Goal: Task Accomplishment & Management: Use online tool/utility

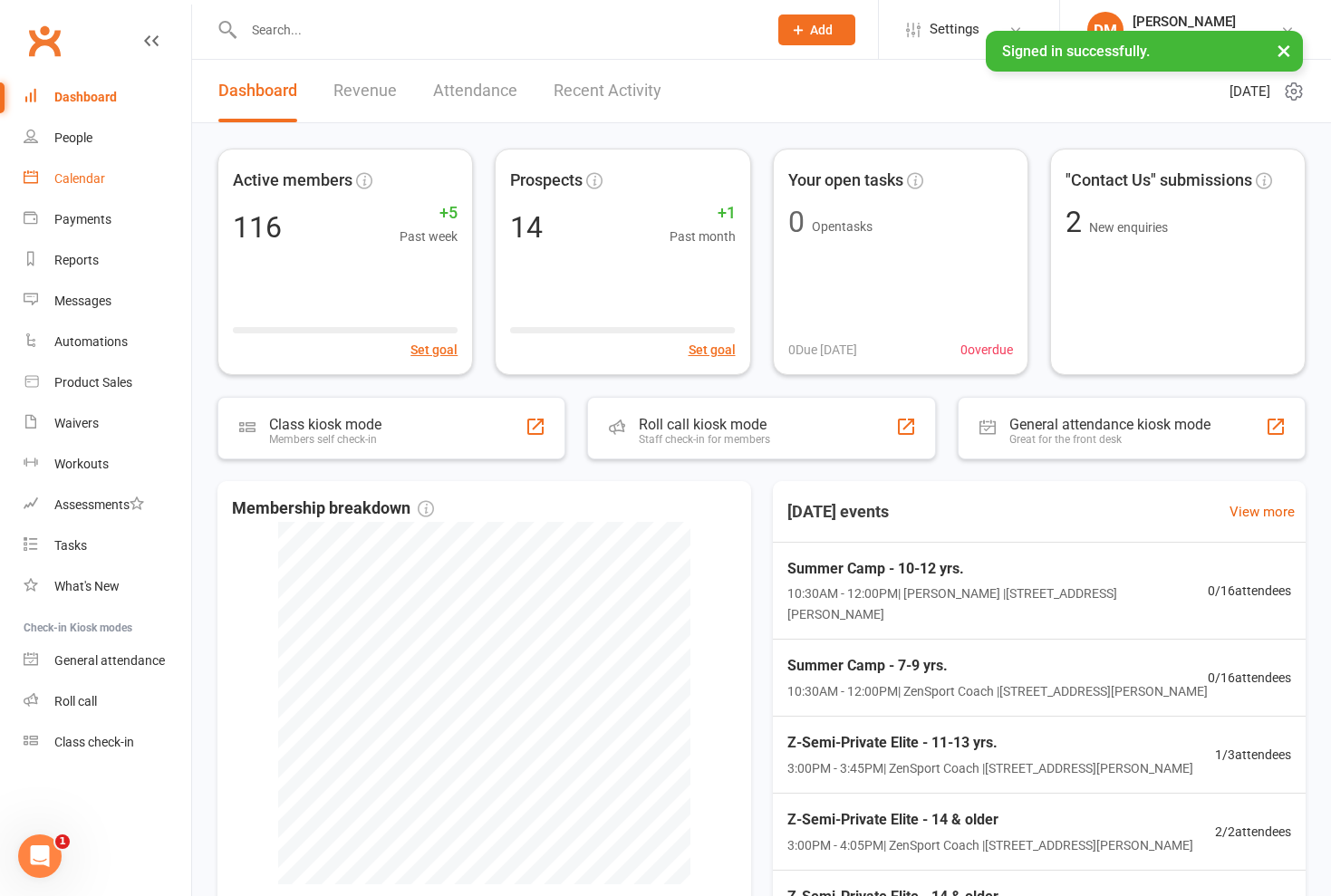
click at [90, 175] on div "Calendar" at bounding box center [79, 179] width 50 height 15
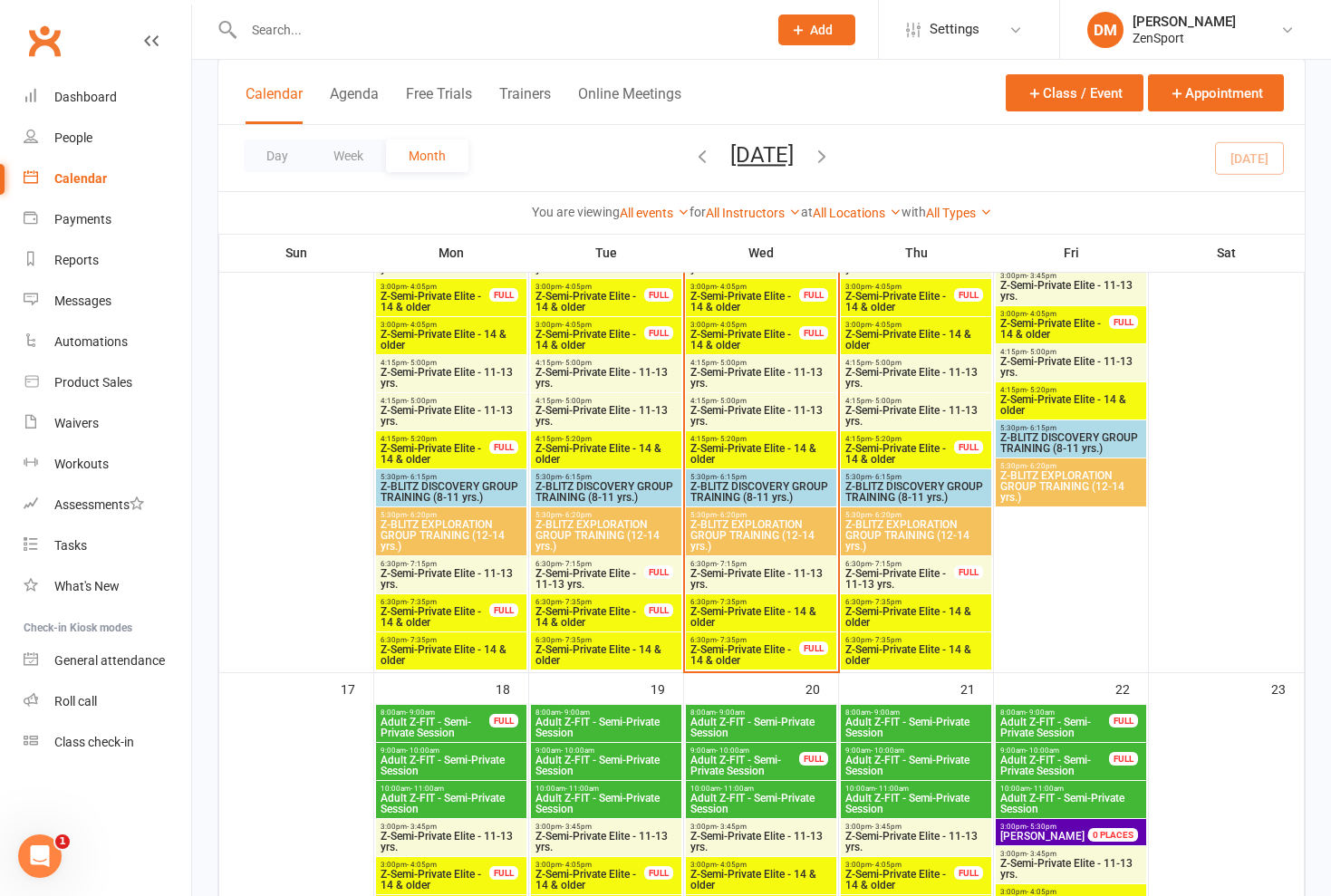
scroll to position [1545, 0]
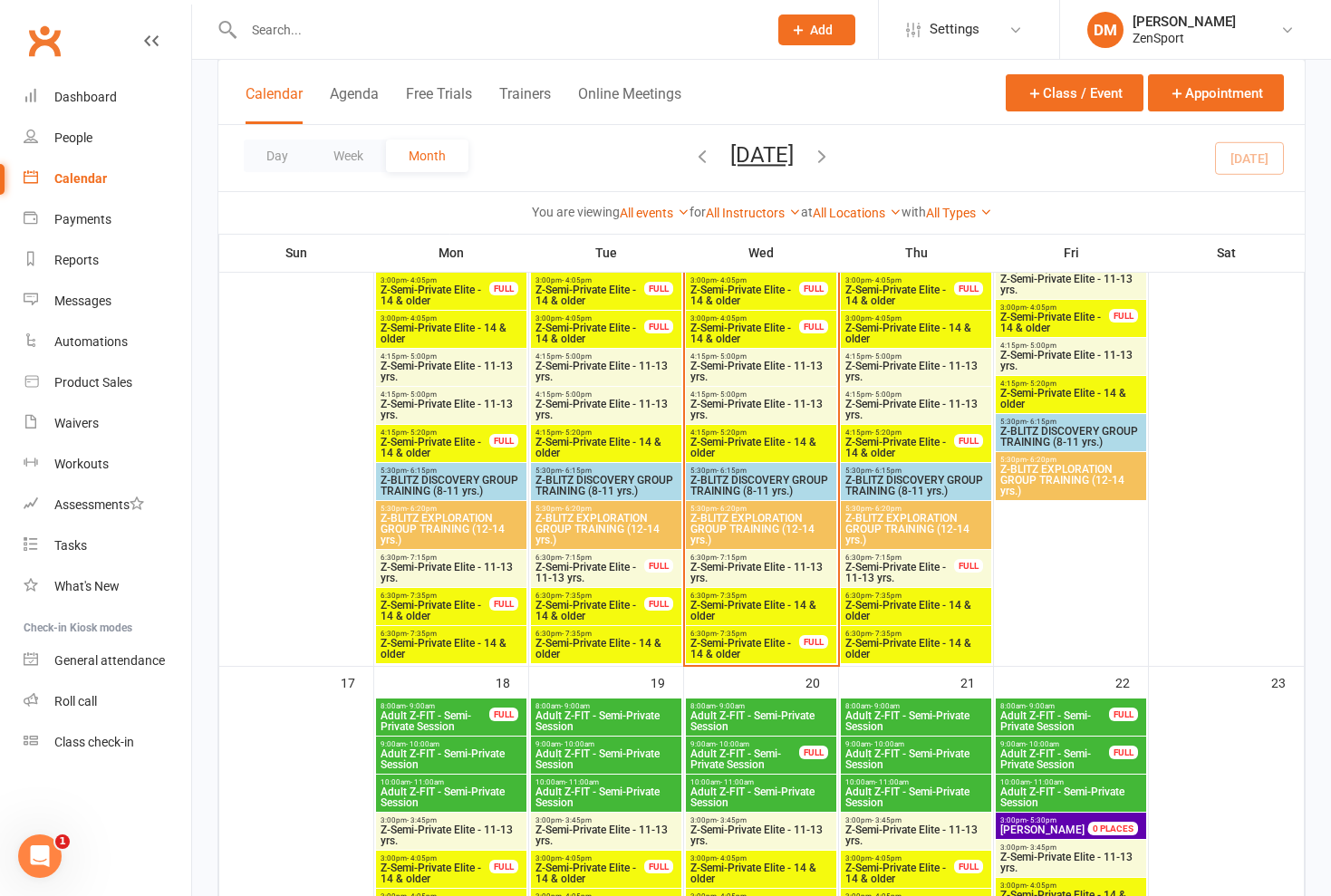
click at [742, 611] on span "Z-Semi-Private Elite - 14 & older" at bounding box center [761, 610] width 143 height 21
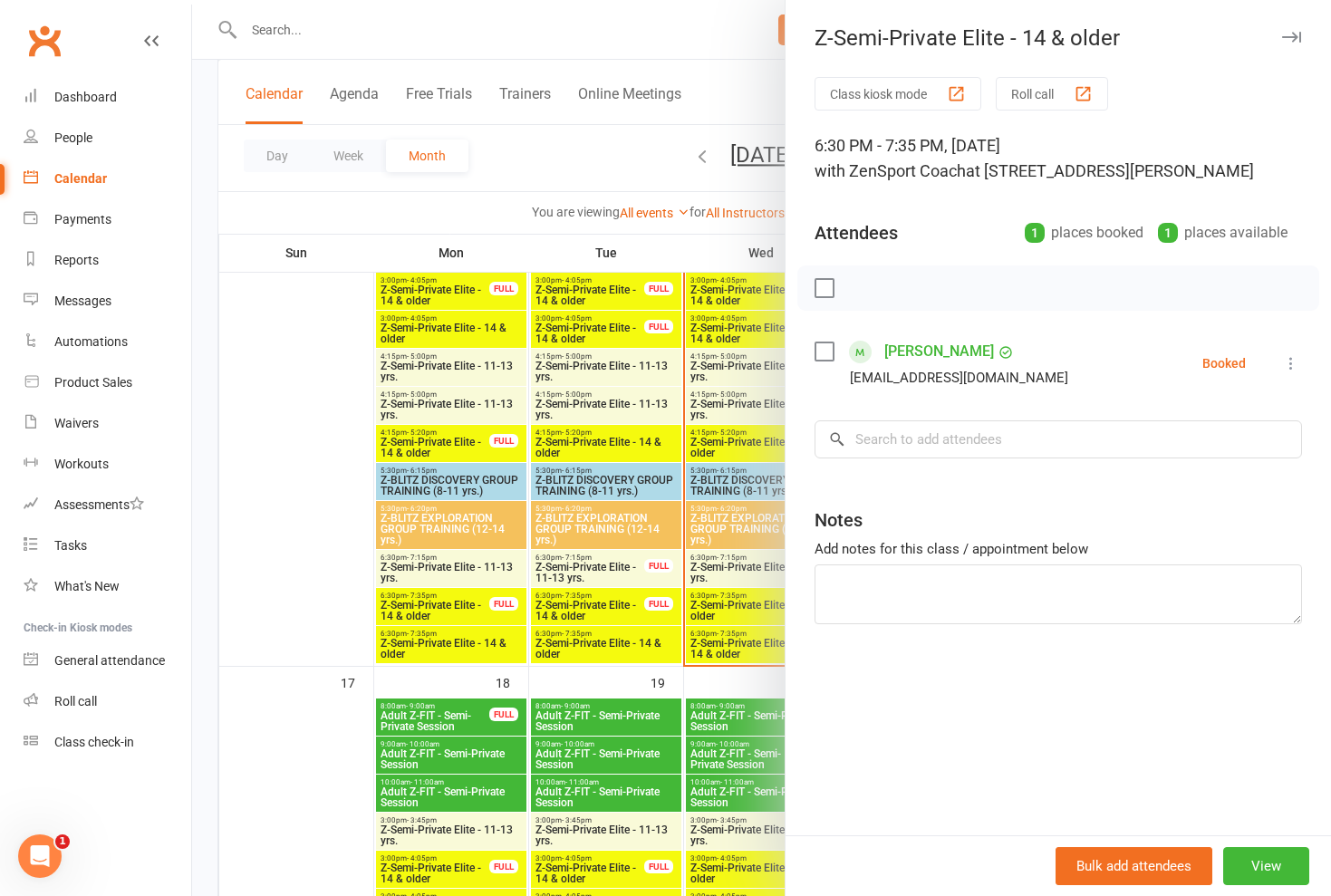
click at [742, 611] on div at bounding box center [762, 448] width 1140 height 896
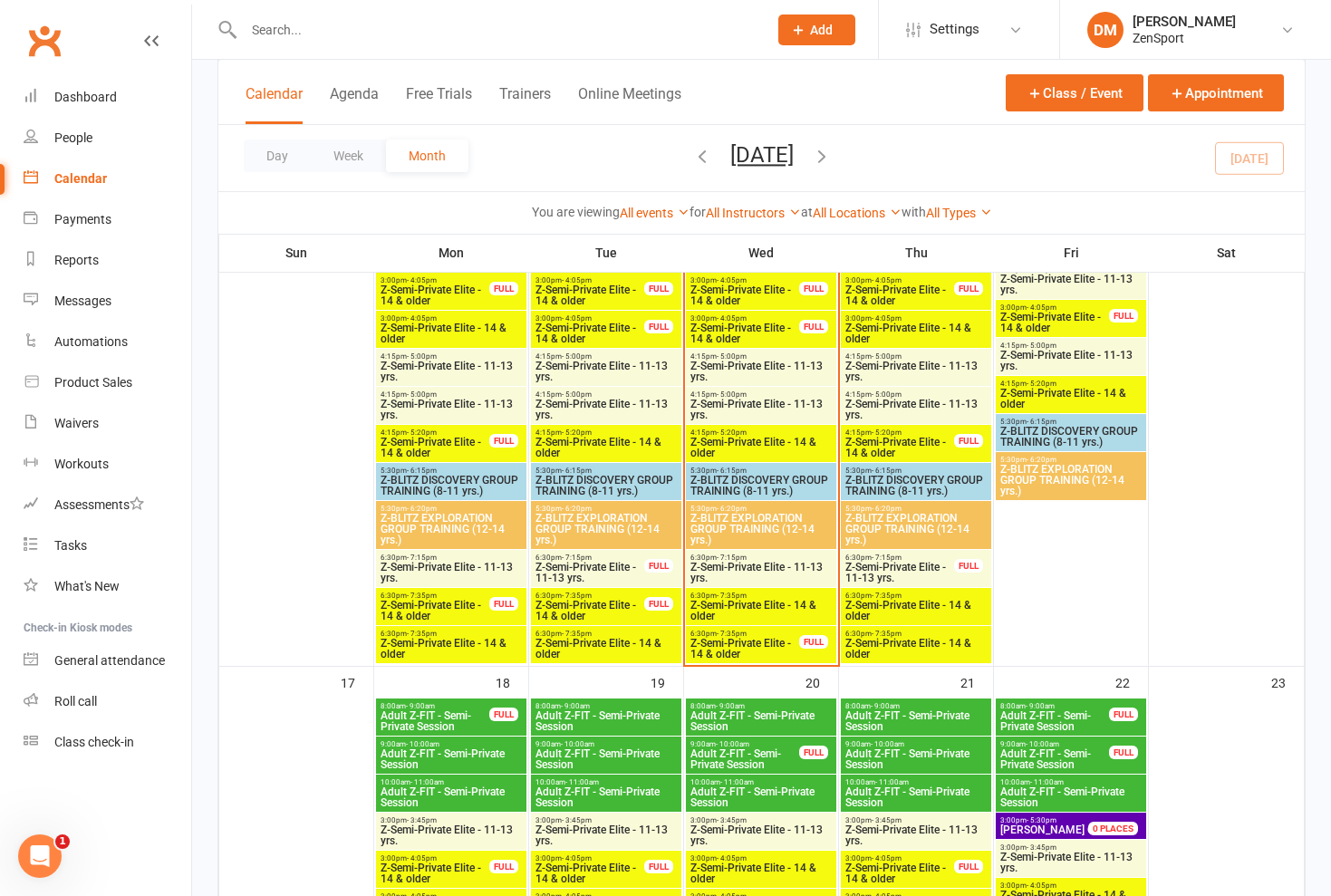
click at [741, 649] on span "Z-Semi-Private Elite - 14 & older" at bounding box center [745, 649] width 110 height 21
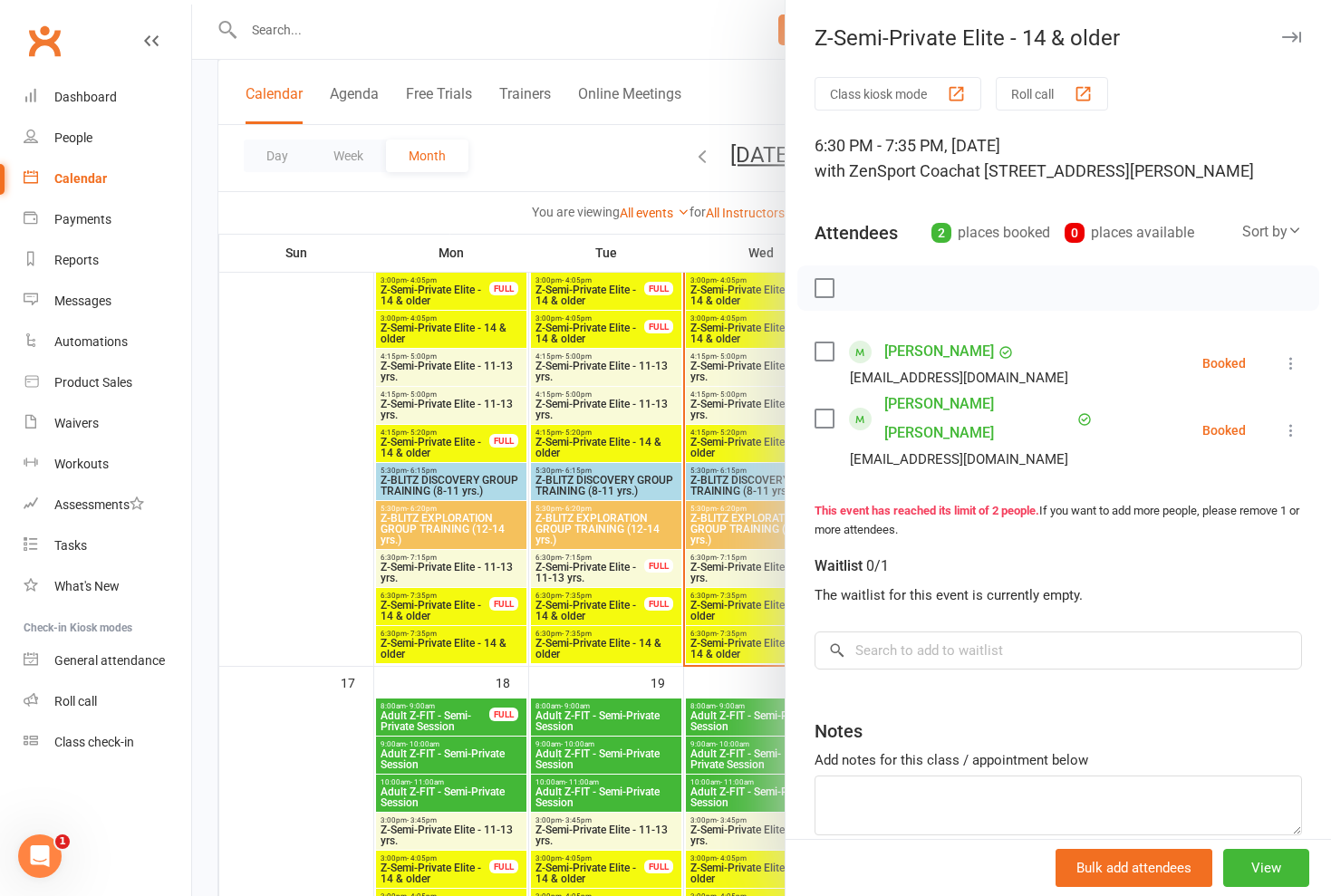
click at [741, 649] on div at bounding box center [762, 448] width 1140 height 896
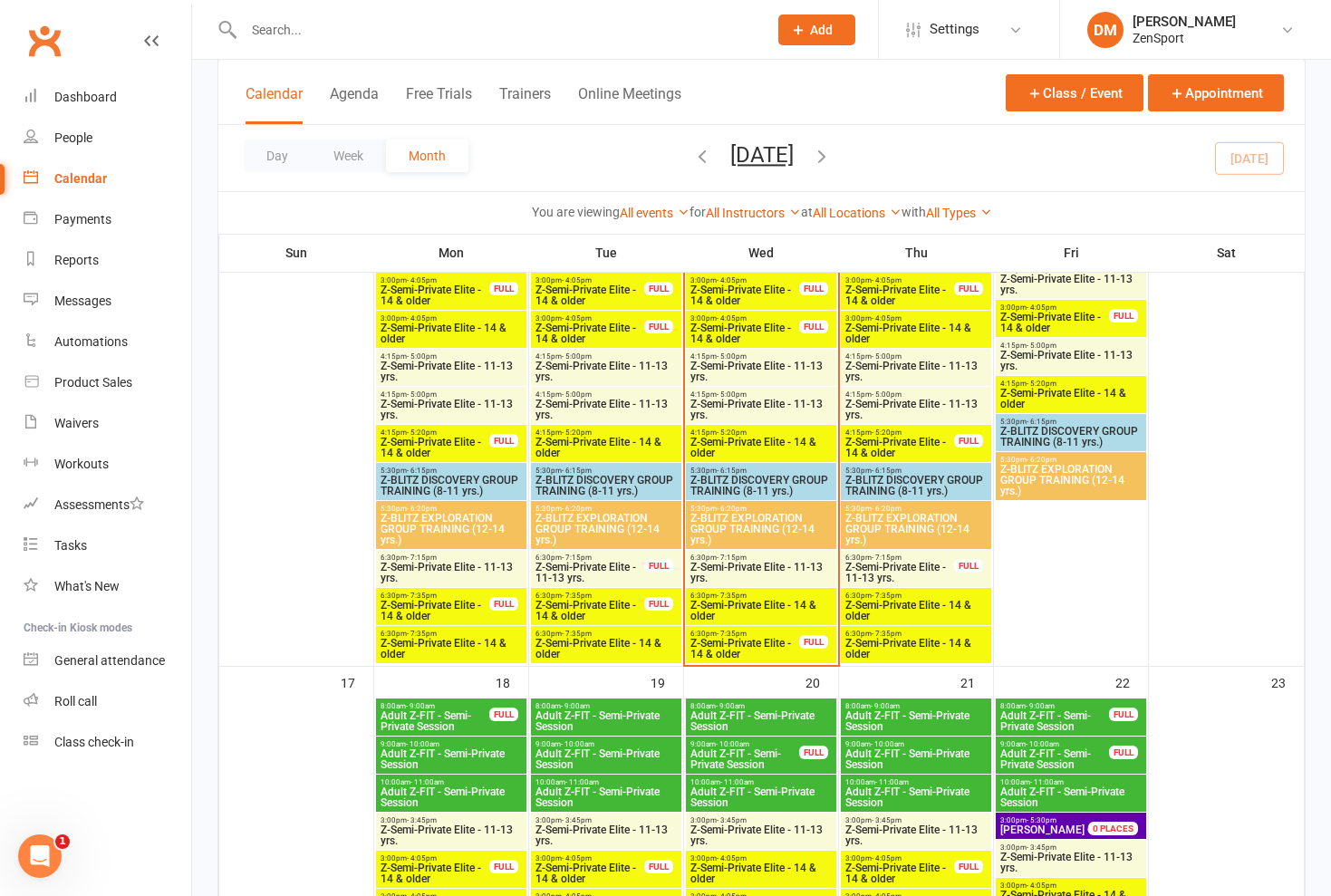
click at [751, 570] on span "Z-Semi-Private Elite - 11-13 yrs." at bounding box center [761, 572] width 143 height 21
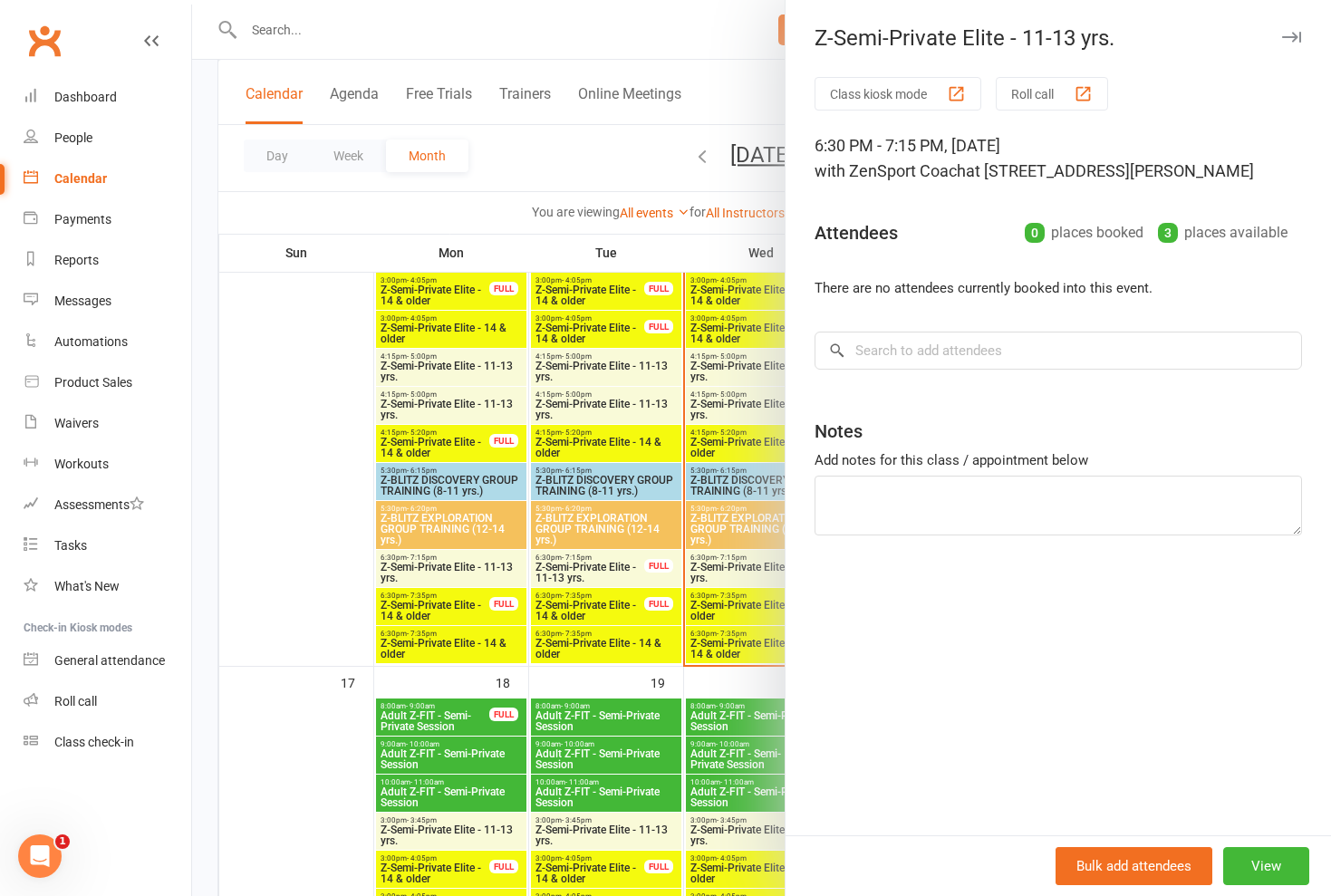
click at [751, 570] on div at bounding box center [762, 448] width 1140 height 896
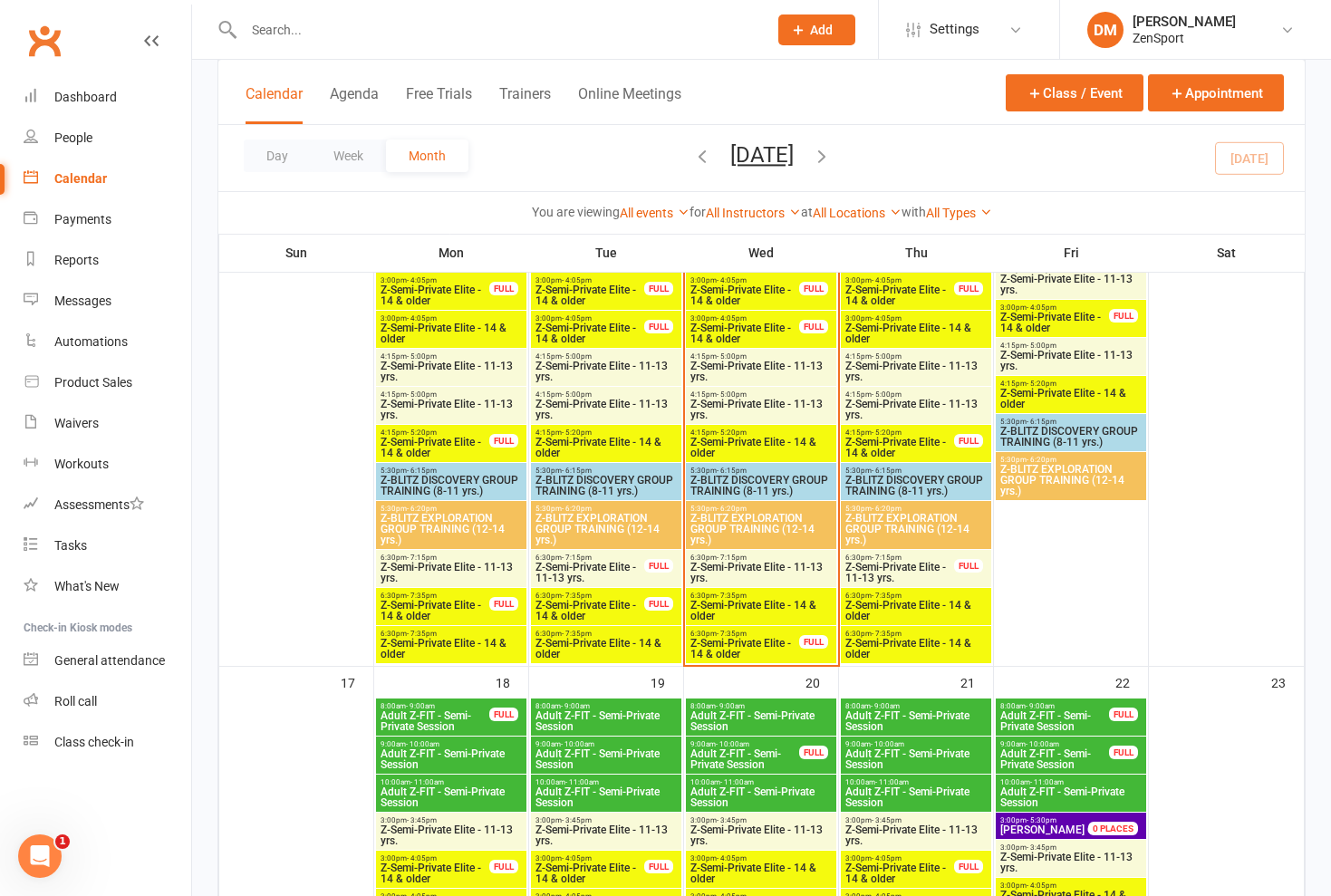
click at [752, 602] on span "Z-Semi-Private Elite - 14 & older" at bounding box center [761, 610] width 143 height 21
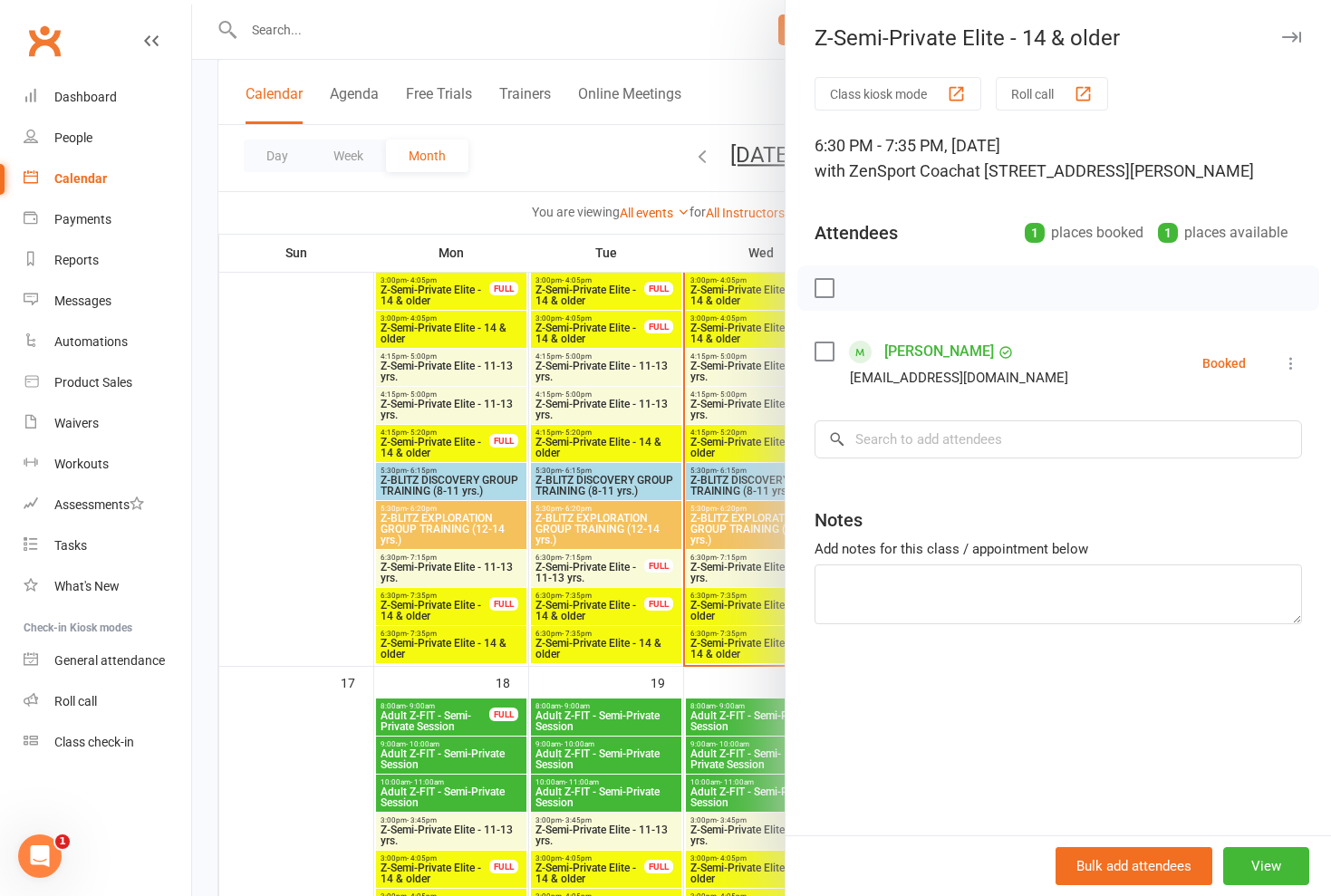
click at [752, 602] on div at bounding box center [762, 448] width 1140 height 896
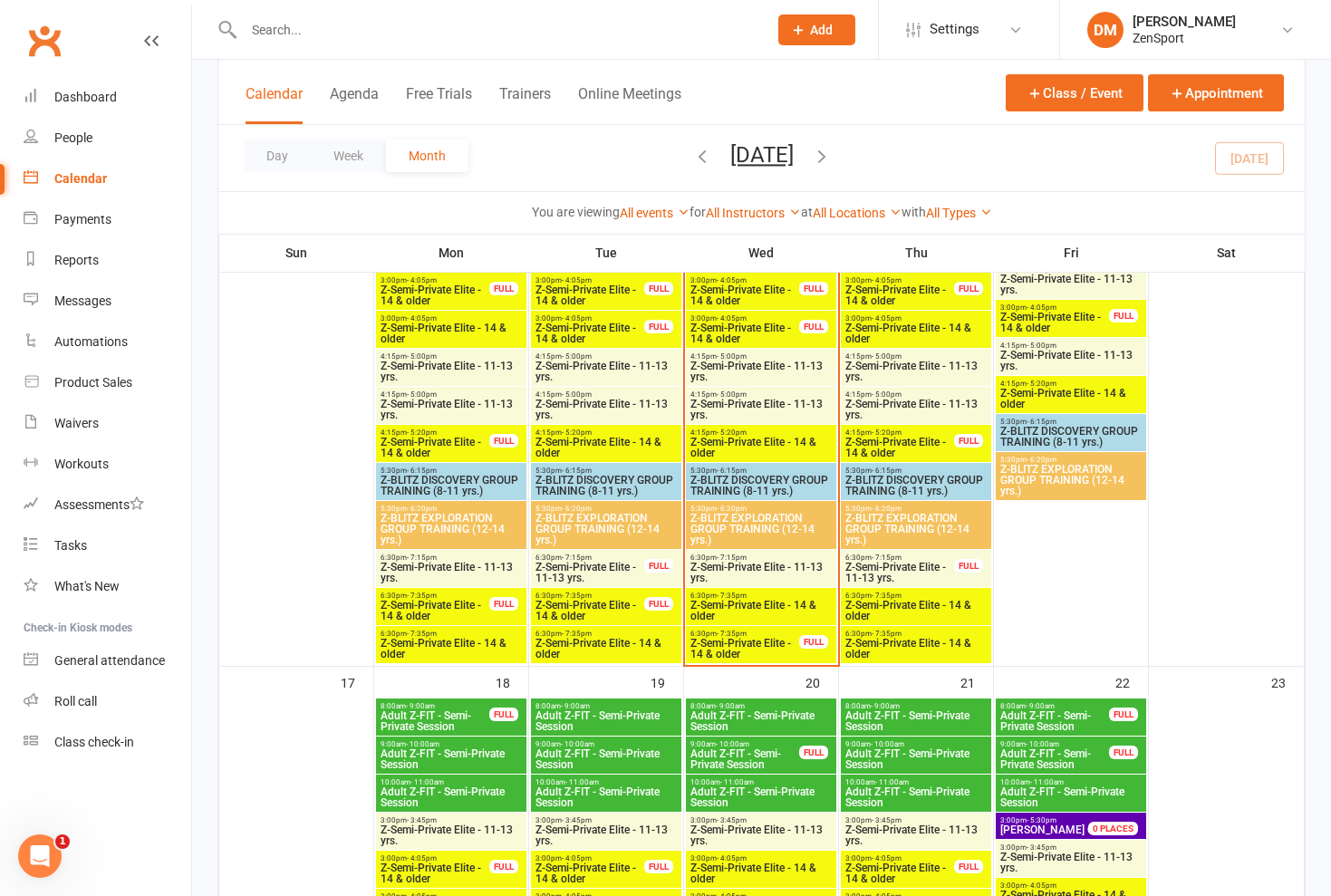
click at [753, 639] on span "Z-Semi-Private Elite - 14 & older" at bounding box center [745, 649] width 110 height 21
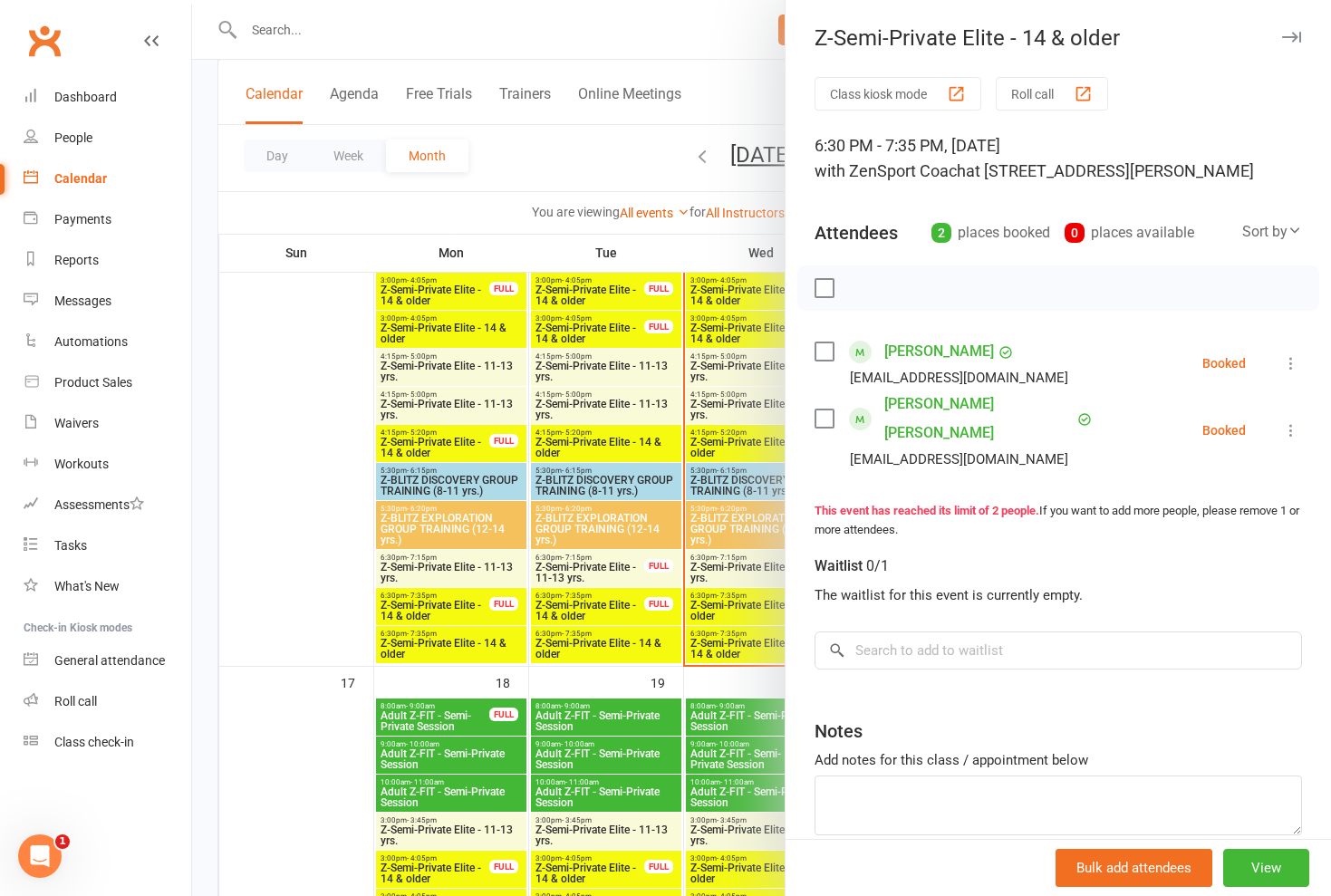
click at [753, 639] on div at bounding box center [762, 448] width 1140 height 896
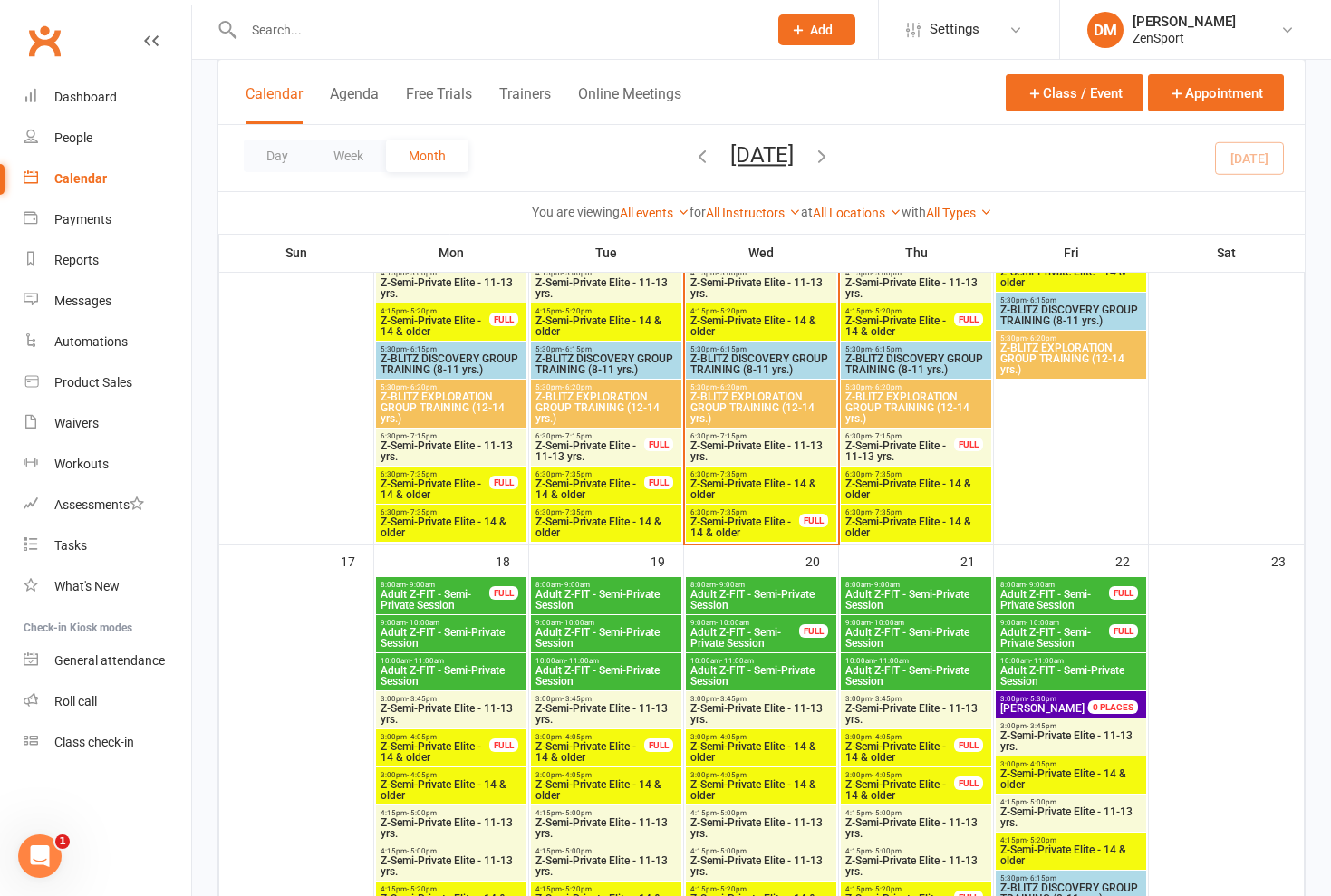
scroll to position [1426, 0]
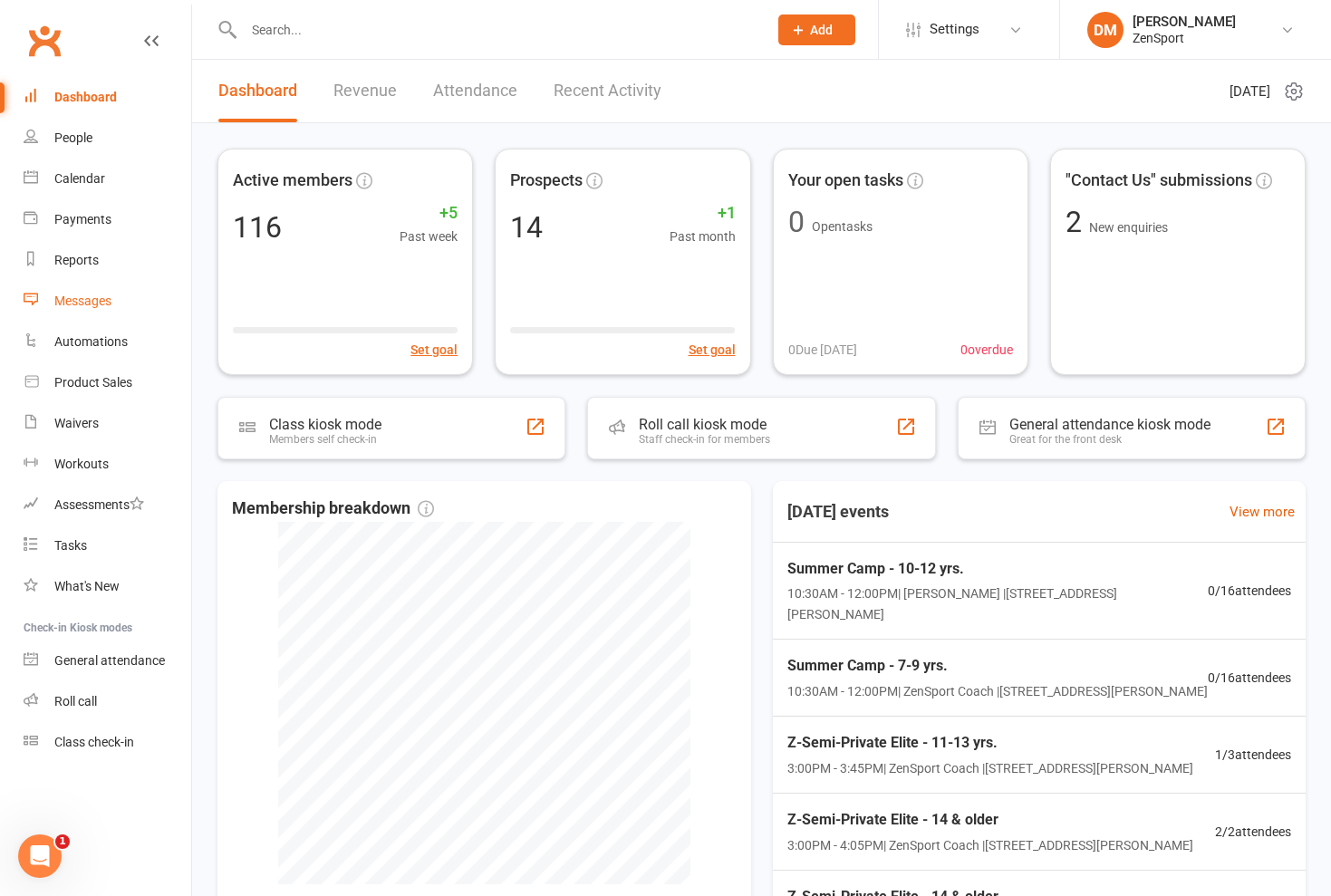
click at [94, 301] on div "Messages" at bounding box center [82, 301] width 57 height 15
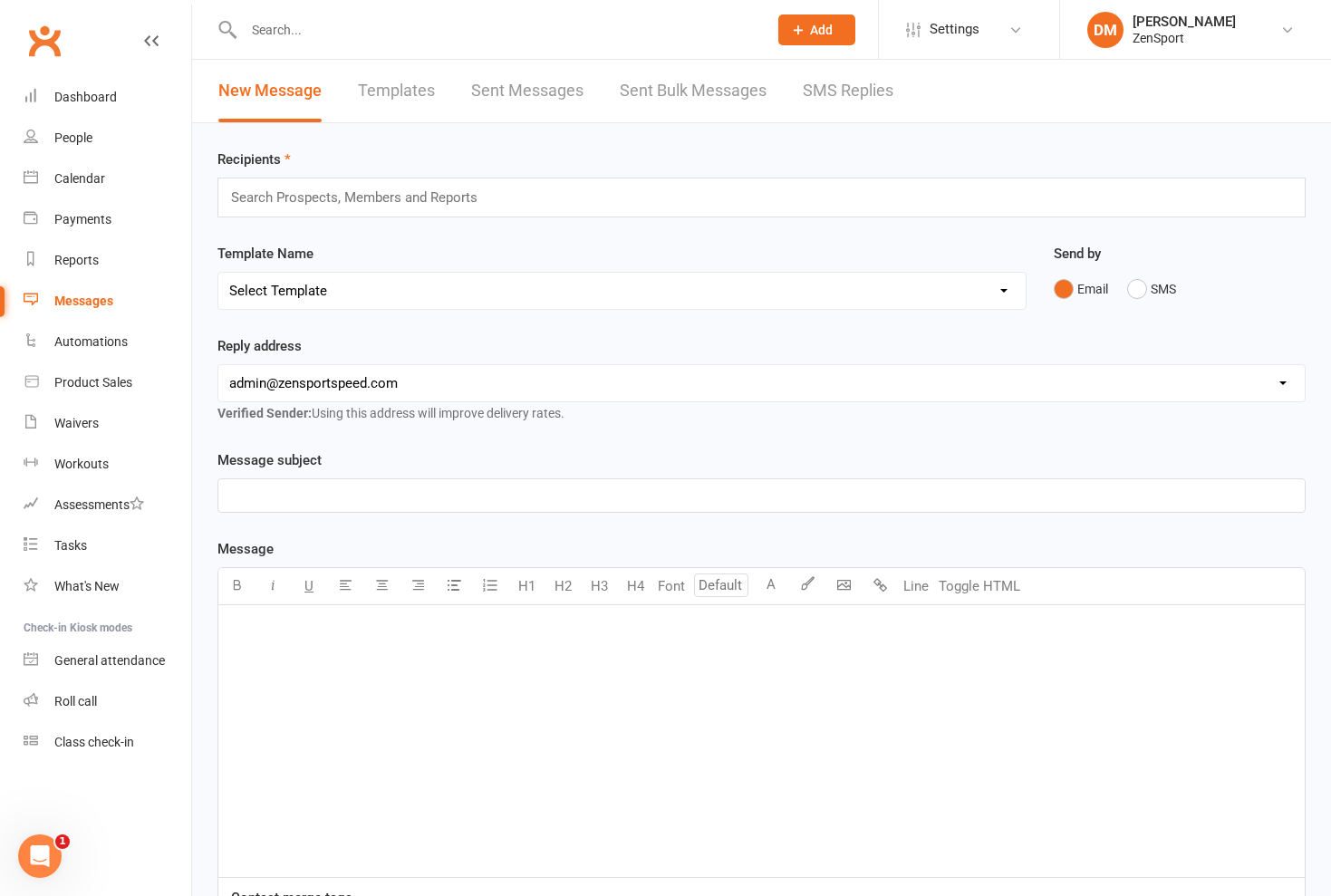
click at [411, 92] on link "Templates" at bounding box center [397, 91] width 77 height 63
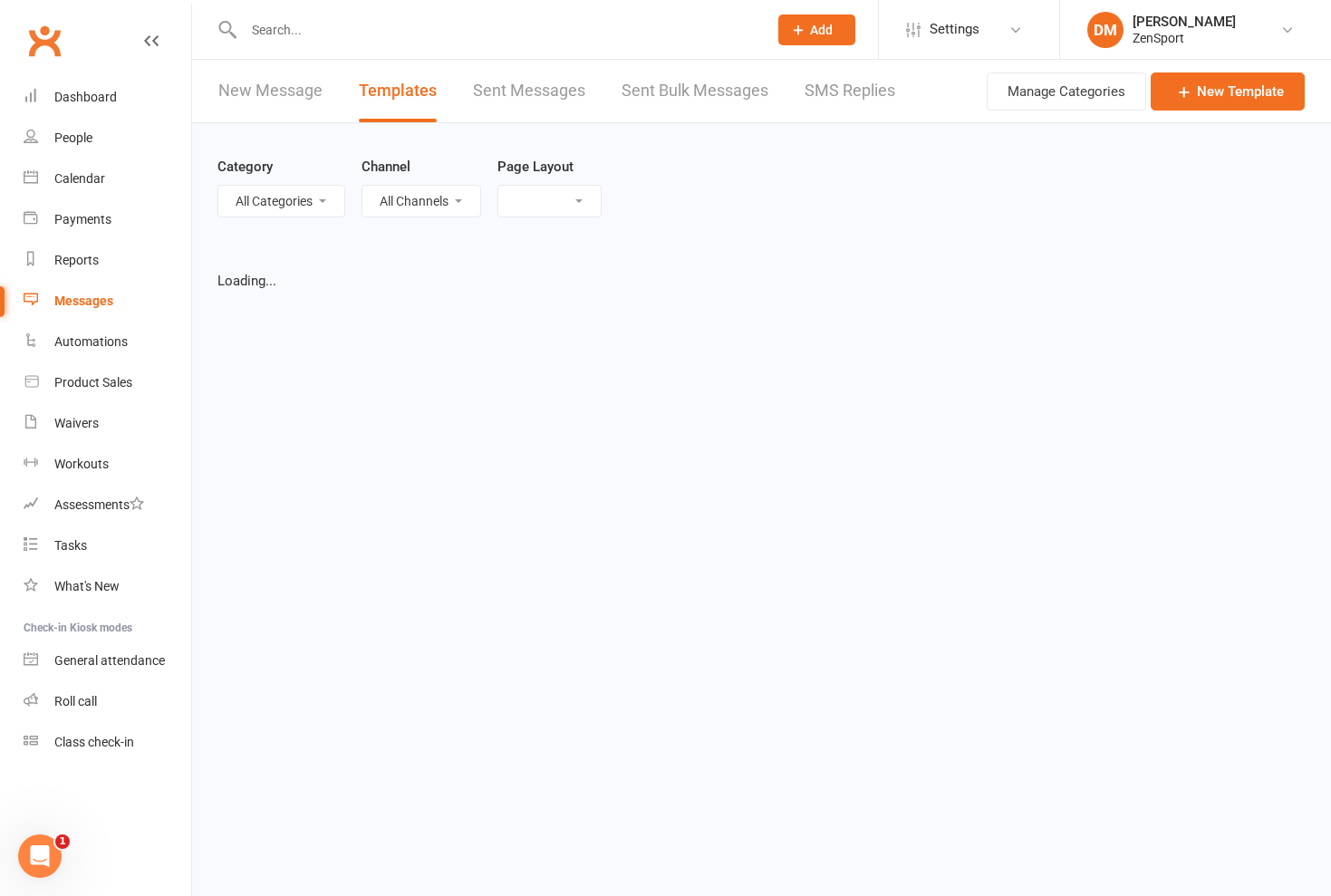
select select "grid"
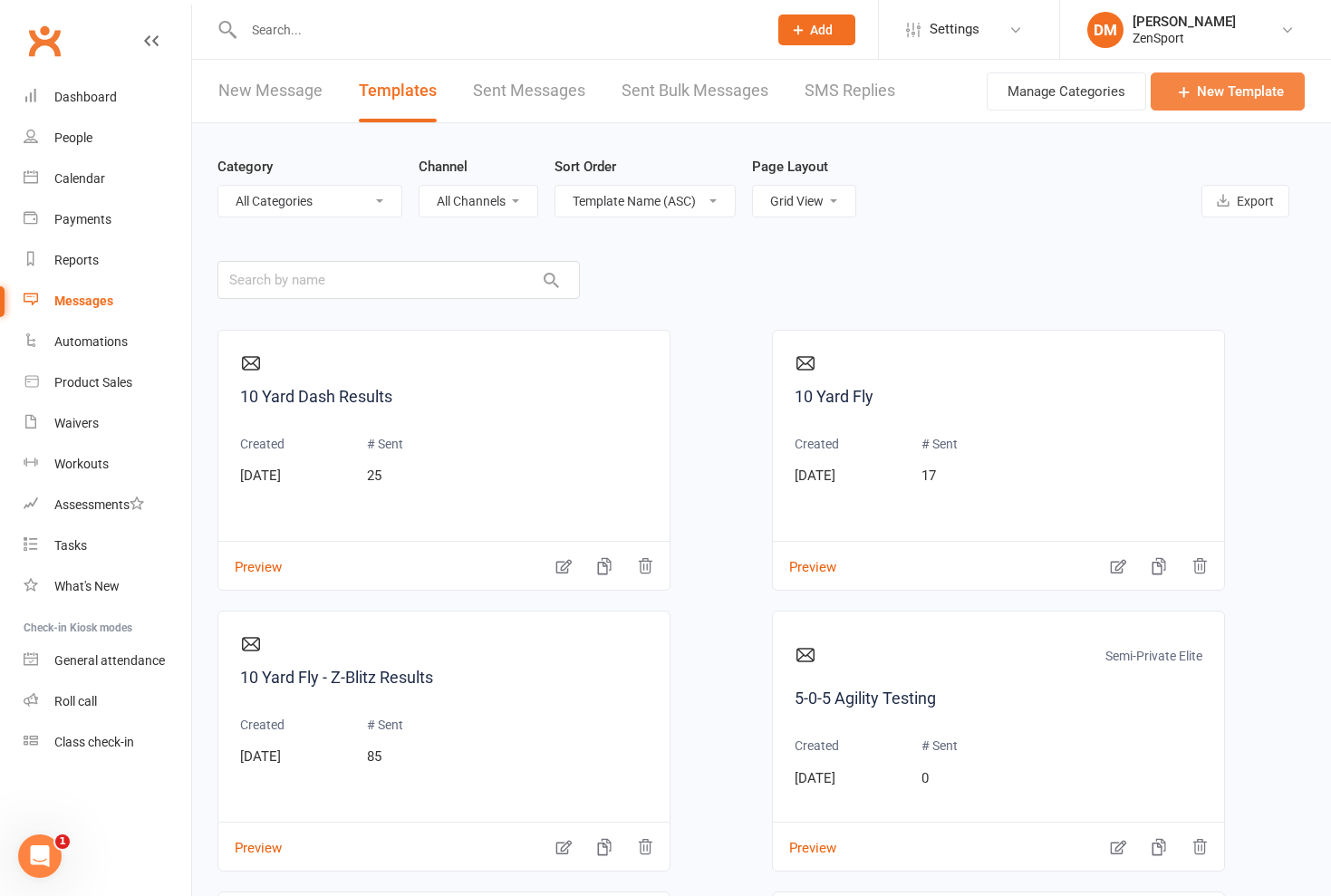
click at [1196, 90] on link "New Template" at bounding box center [1227, 91] width 154 height 38
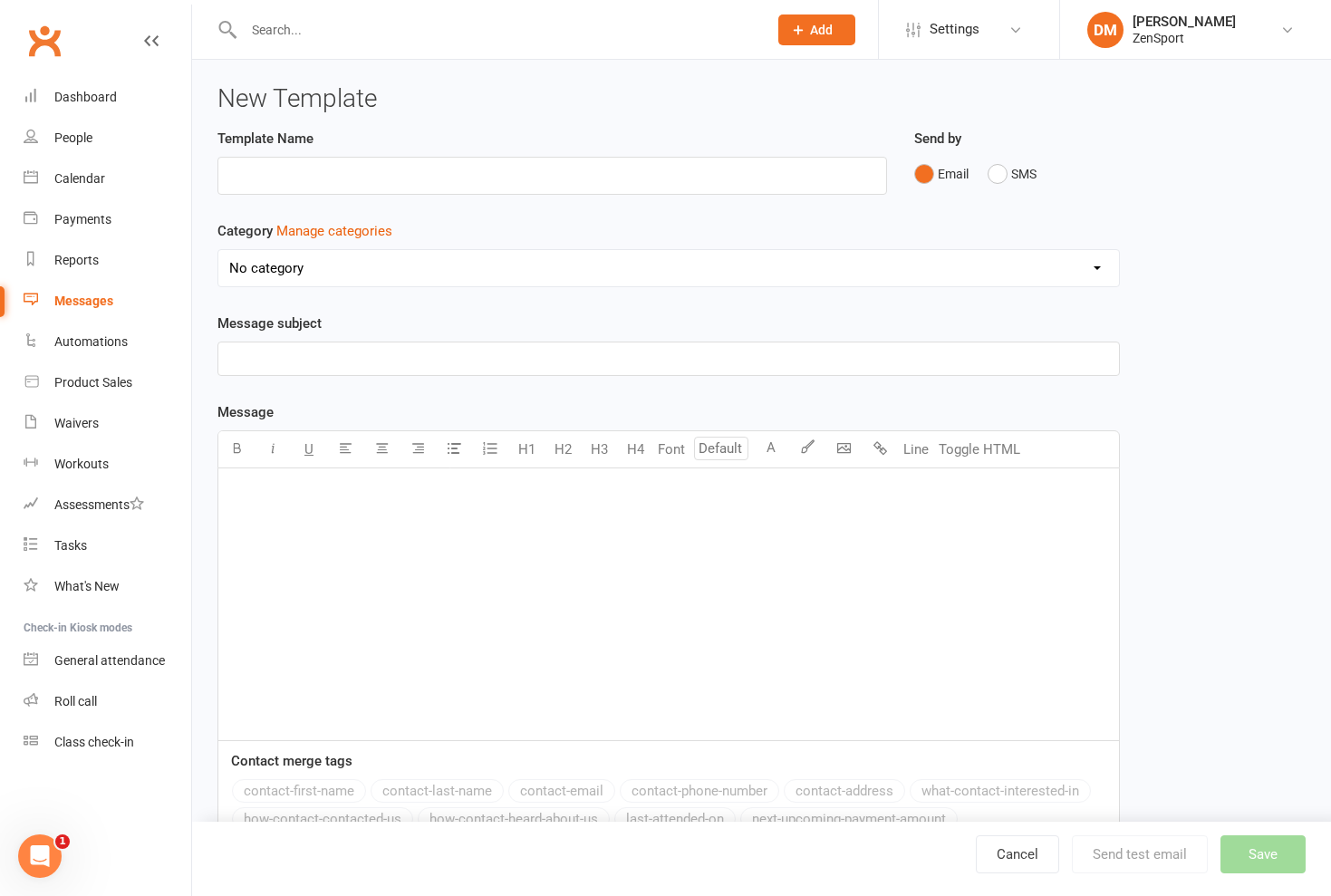
type input "B"
type input "Google Review"
select select "3081"
click at [253, 357] on p "﻿" at bounding box center [669, 358] width 879 height 21
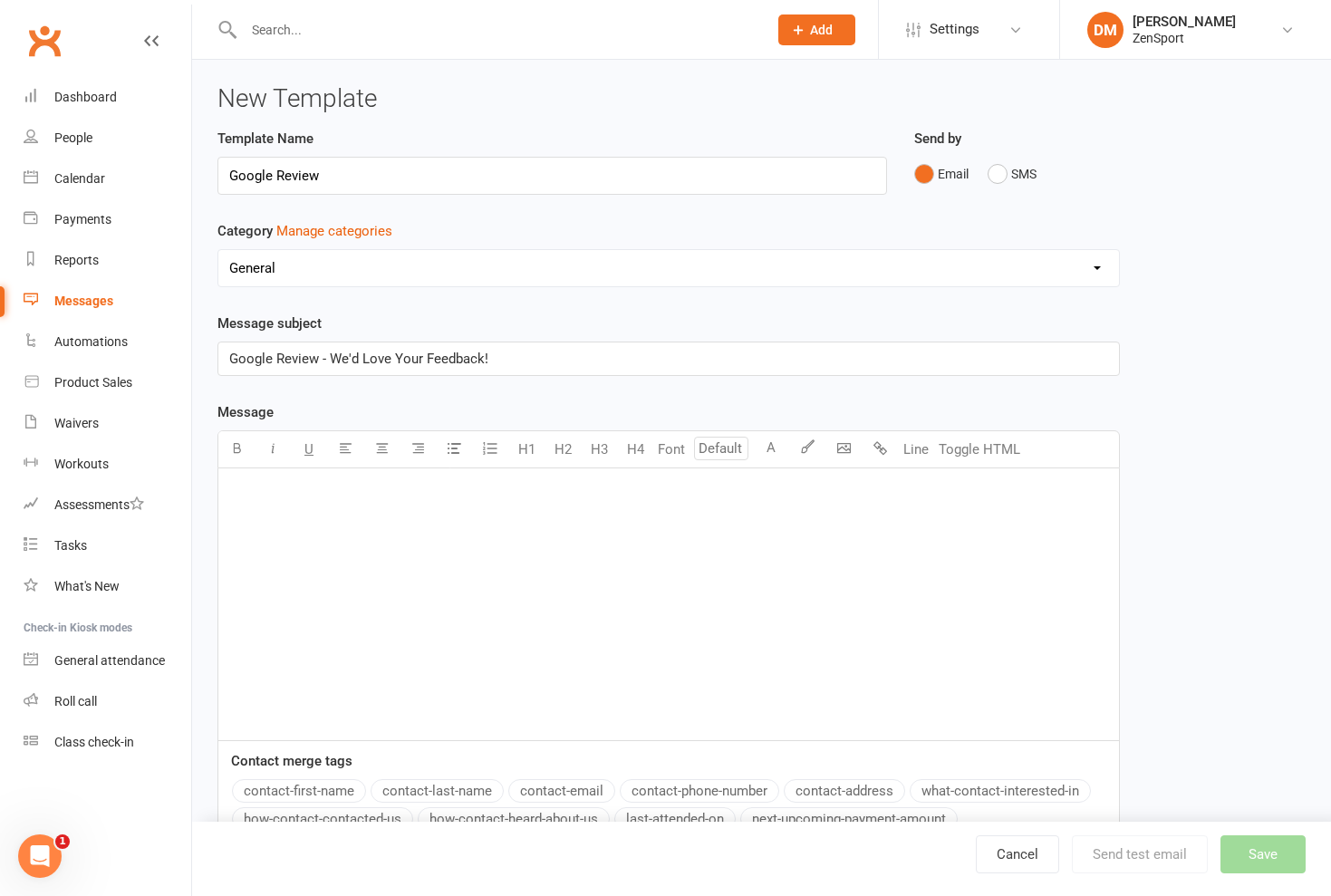
click at [266, 483] on p "﻿" at bounding box center [669, 491] width 879 height 21
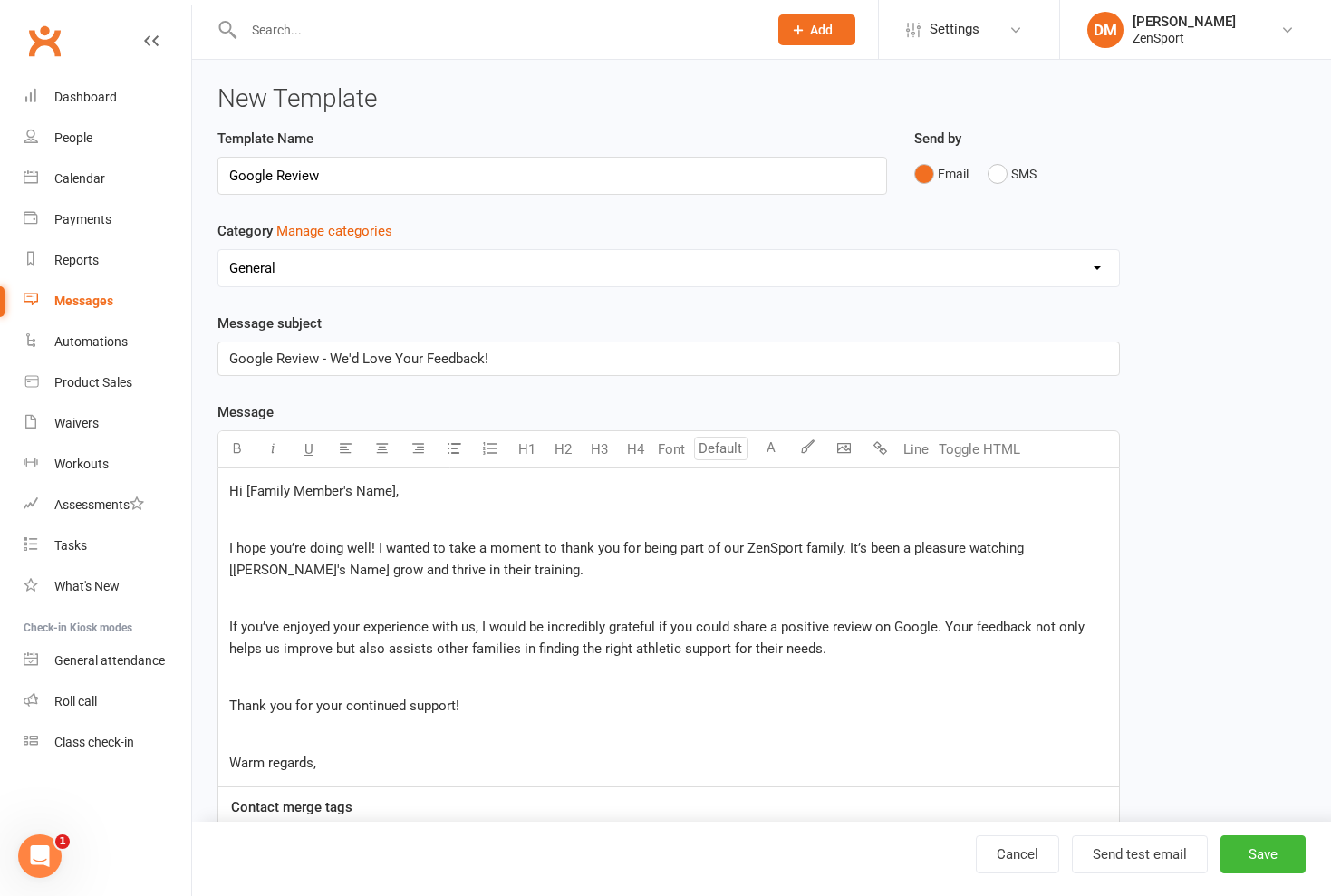
click at [466, 589] on p "﻿" at bounding box center [669, 598] width 879 height 21
click at [376, 548] on span "I hope you’re doing well! I wanted to take a moment to thank you for being part…" at bounding box center [629, 559] width 799 height 38
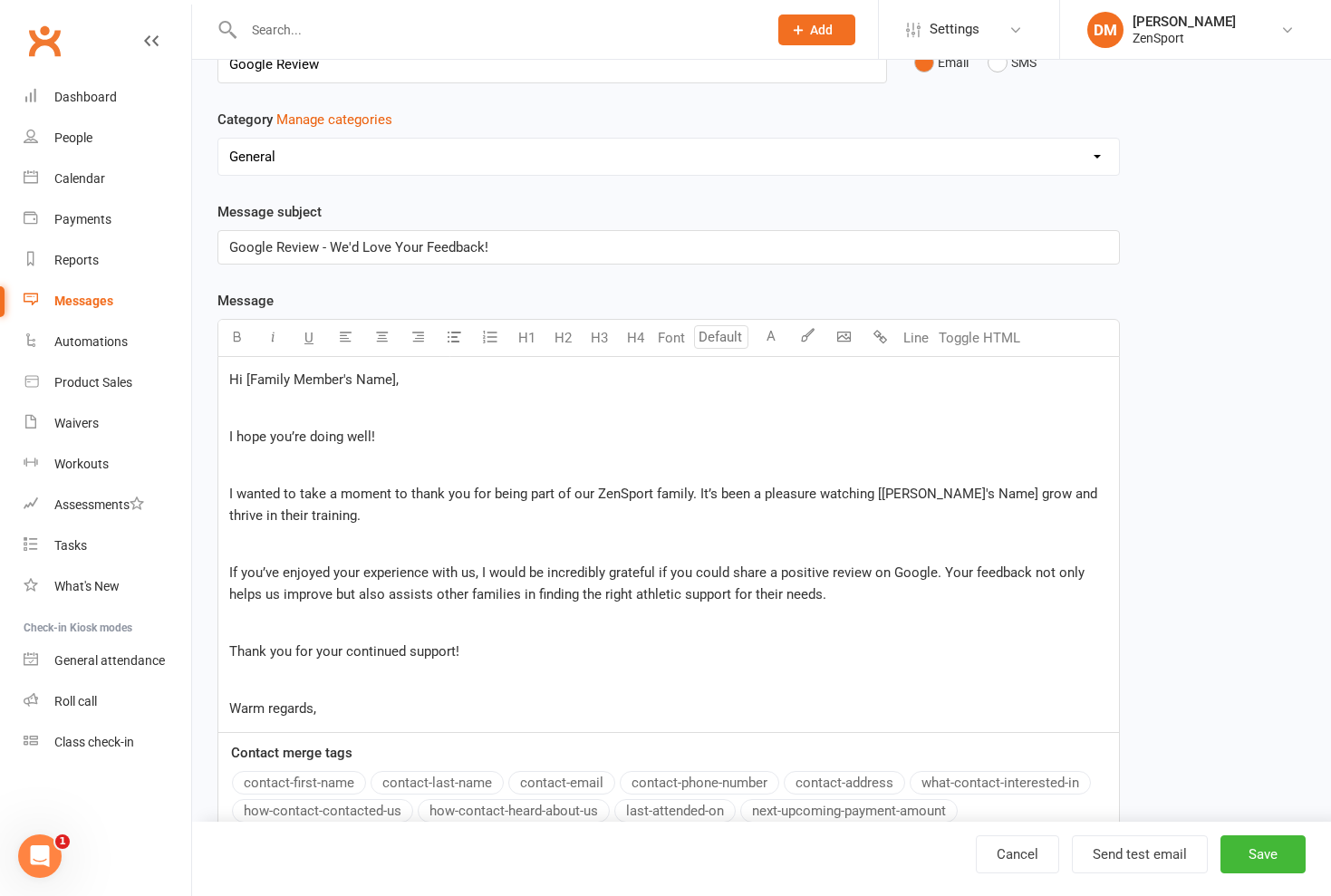
scroll to position [118, 0]
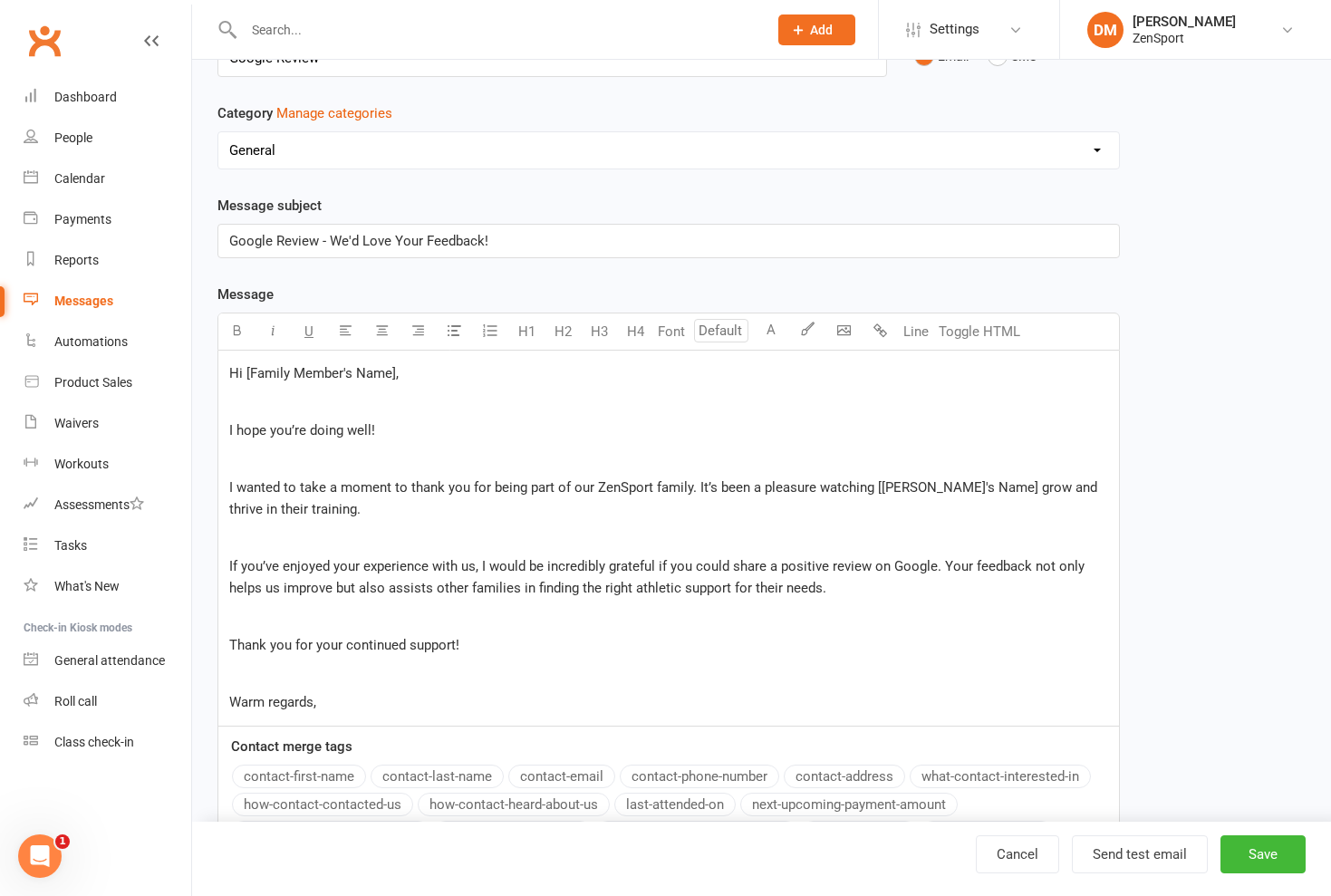
click at [818, 589] on span "If you’ve enjoyed your experience with us, I would be incredibly grateful if yo…" at bounding box center [659, 577] width 860 height 38
click at [485, 646] on p "Thank you for your continued support!" at bounding box center [669, 645] width 879 height 21
click at [335, 705] on p "Warm regards," at bounding box center [669, 702] width 879 height 21
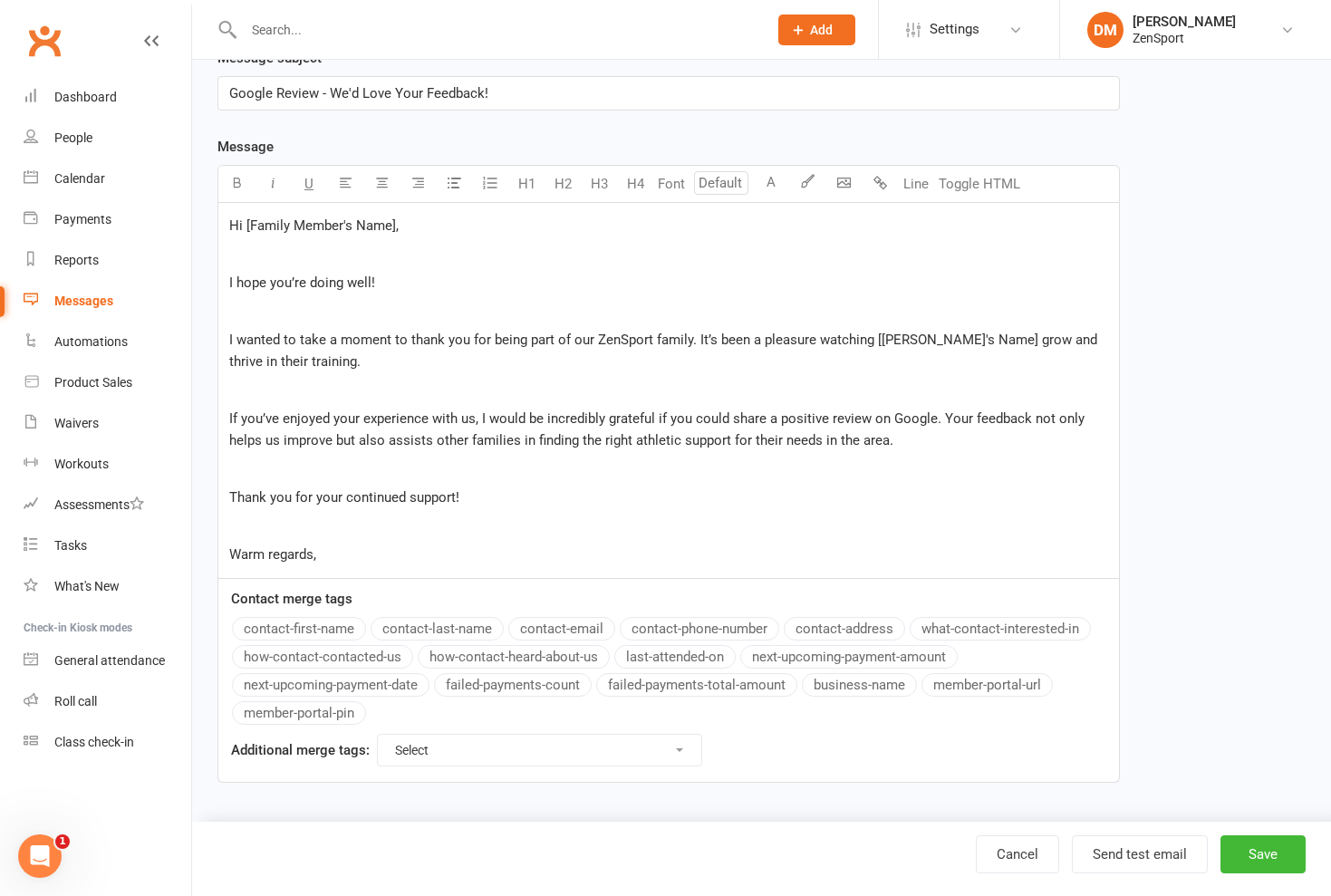
scroll to position [280, 0]
click at [1257, 853] on button "Save" at bounding box center [1263, 854] width 85 height 38
select select "grid"
